Goal: Transaction & Acquisition: Purchase product/service

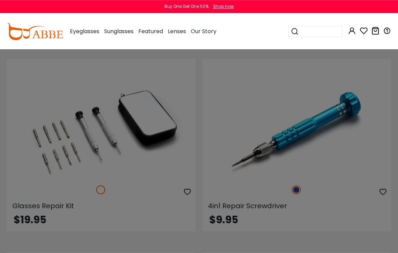
scroll to position [85, 0]
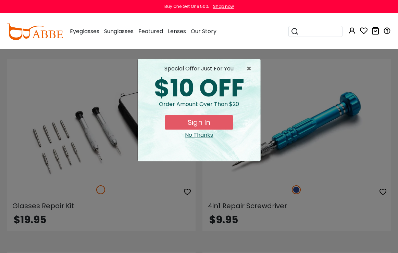
click at [251, 68] on span "×" at bounding box center [250, 69] width 9 height 8
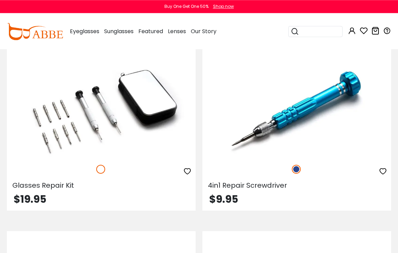
scroll to position [90, 0]
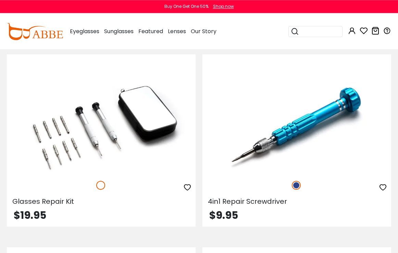
click at [50, 150] on img at bounding box center [101, 126] width 189 height 95
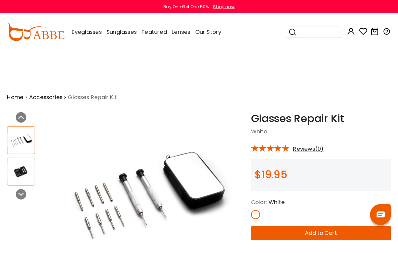
scroll to position [2, 0]
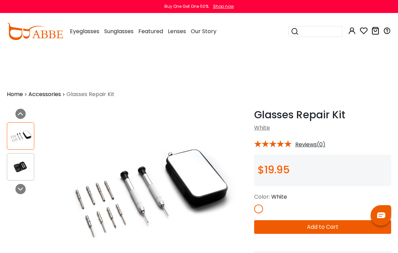
click at [20, 169] on img at bounding box center [20, 167] width 27 height 13
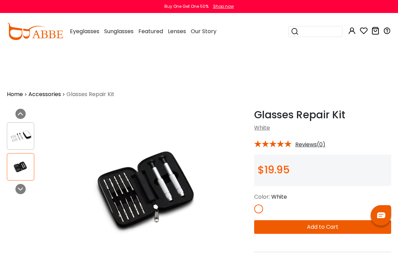
click at [17, 140] on img at bounding box center [20, 136] width 27 height 13
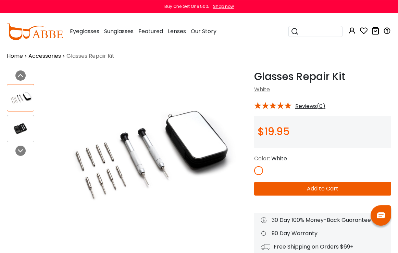
scroll to position [47, 0]
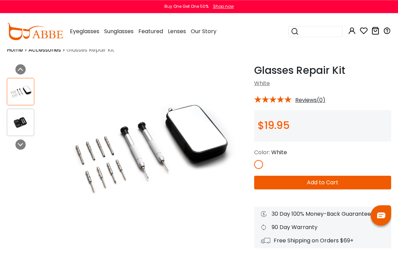
click at [339, 186] on button "Add to Cart" at bounding box center [322, 183] width 137 height 14
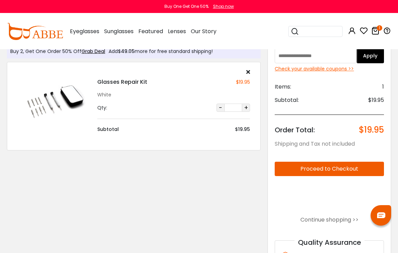
scroll to position [24, 0]
click at [363, 169] on button "Proceed to Checkout" at bounding box center [329, 169] width 109 height 14
